Goal: Find specific page/section: Find specific page/section

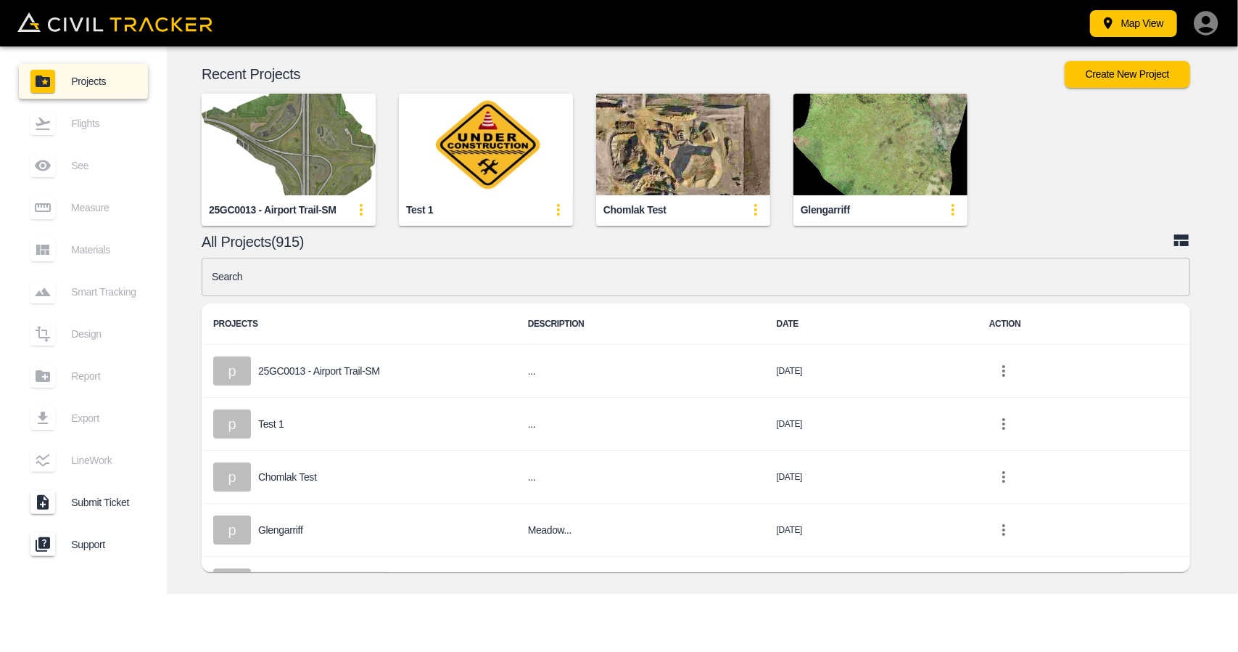
click at [250, 158] on img "button" at bounding box center [289, 145] width 174 height 102
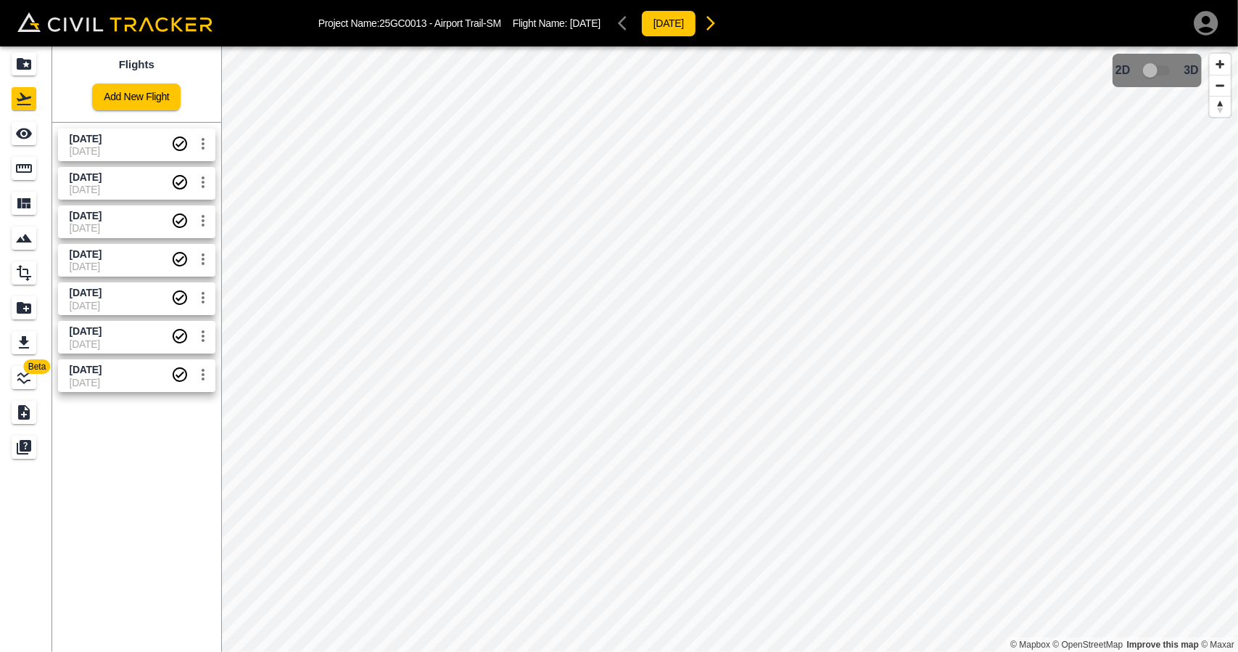
click at [101, 137] on span "Sept 30 2025" at bounding box center [86, 139] width 32 height 12
click at [36, 163] on div "Measure" at bounding box center [24, 168] width 25 height 23
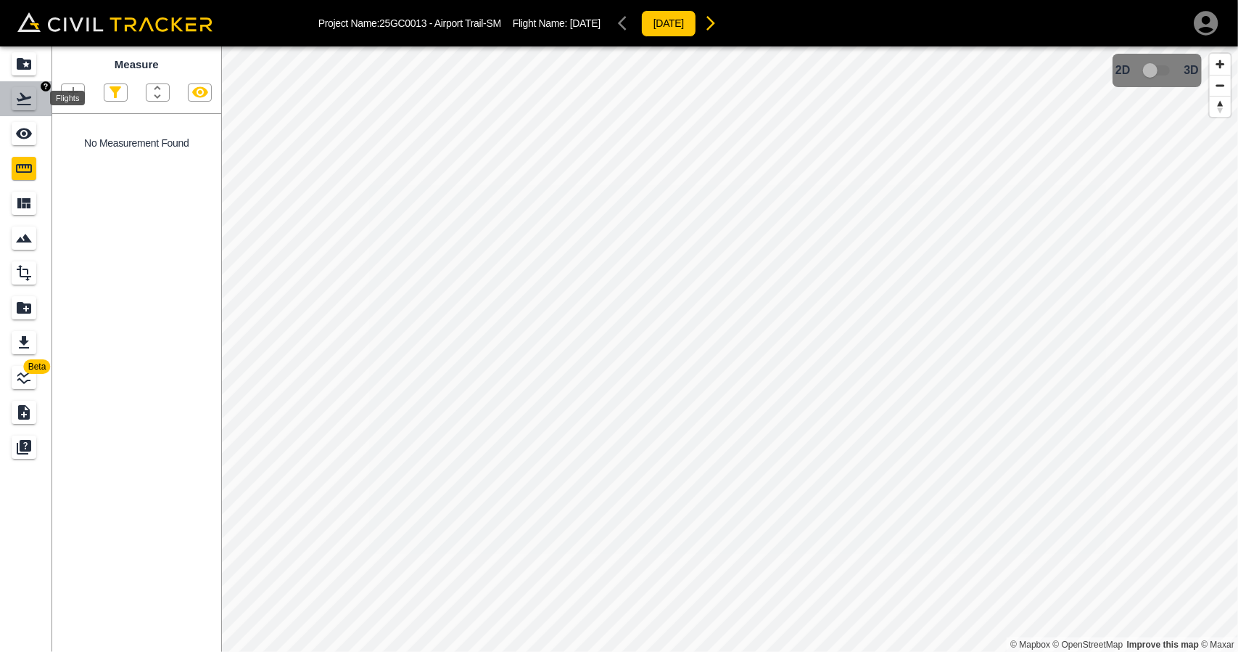
click at [22, 107] on icon "Flights" at bounding box center [23, 98] width 17 height 17
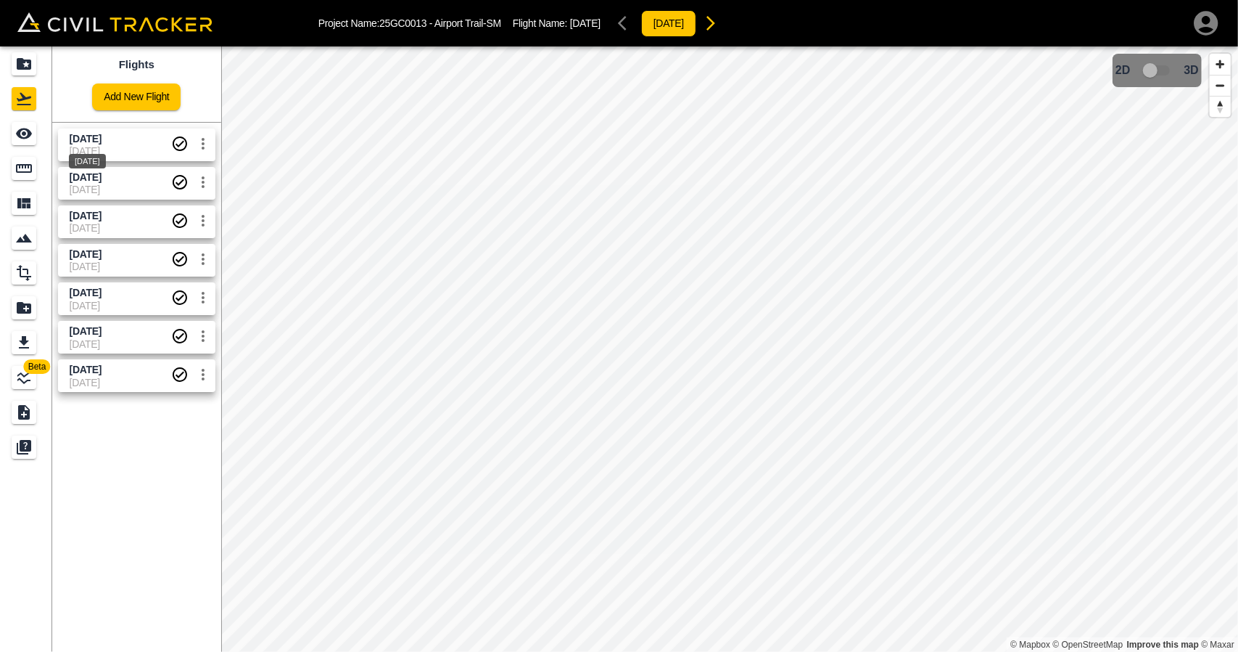
click at [77, 139] on span "Sept 30 2025" at bounding box center [86, 139] width 32 height 12
click at [28, 131] on icon "See" at bounding box center [24, 133] width 16 height 11
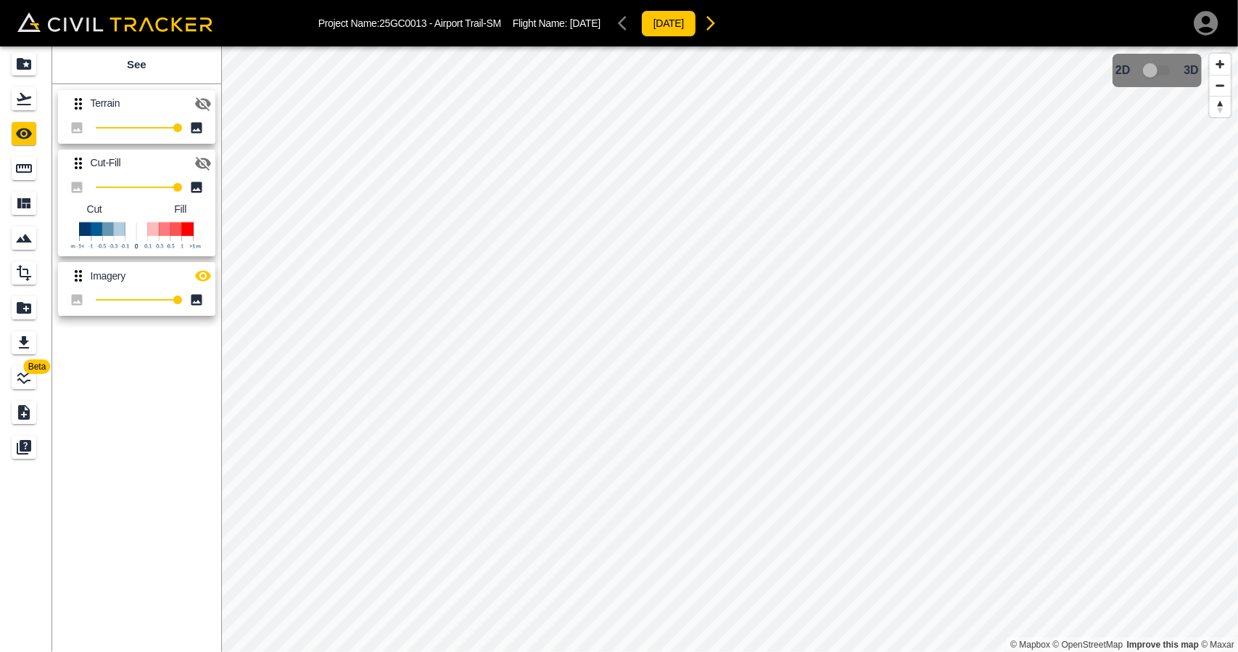
click at [200, 168] on icon "button" at bounding box center [202, 163] width 17 height 17
click at [205, 274] on icon "button" at bounding box center [203, 276] width 16 height 11
click at [33, 96] on div "Flights" at bounding box center [24, 98] width 25 height 23
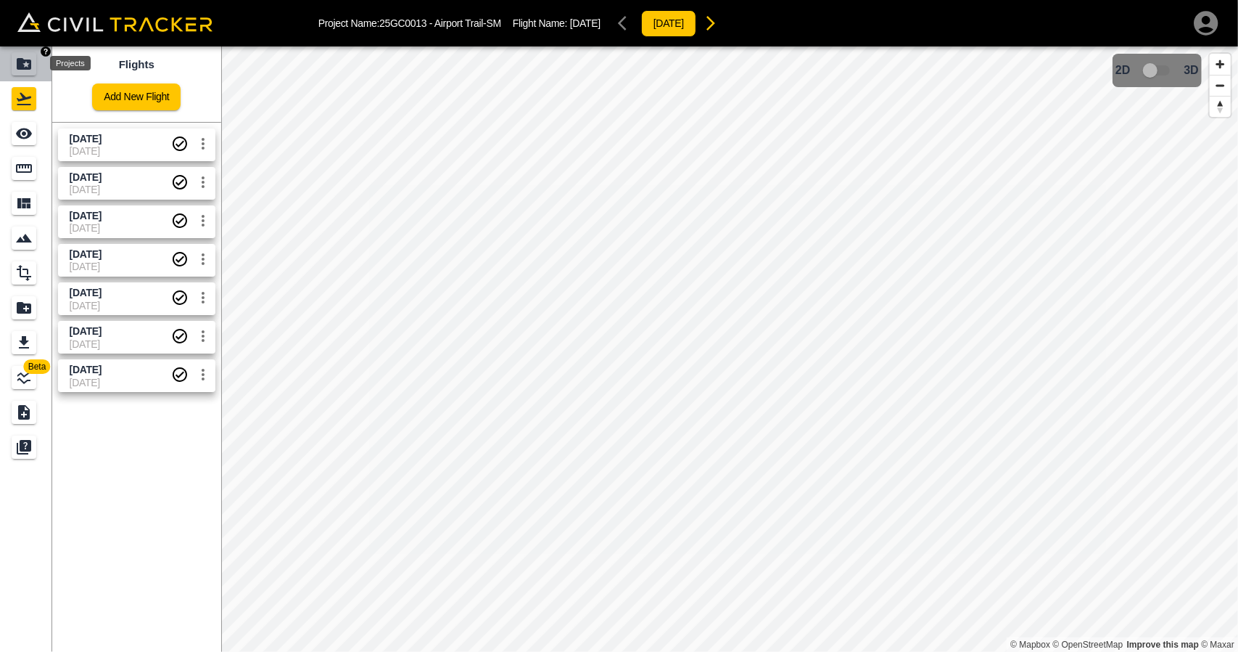
click at [23, 56] on icon "Projects" at bounding box center [23, 63] width 17 height 17
